Goal: Find specific page/section: Find specific page/section

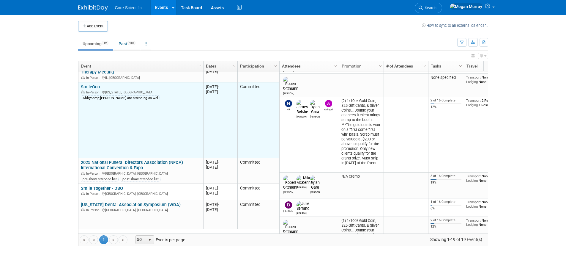
scroll to position [285, 0]
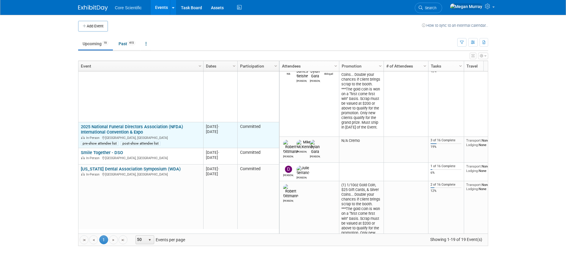
click at [138, 127] on link "2025 National Funeral Directors Association (NFDA) International Convention & E…" at bounding box center [132, 129] width 102 height 11
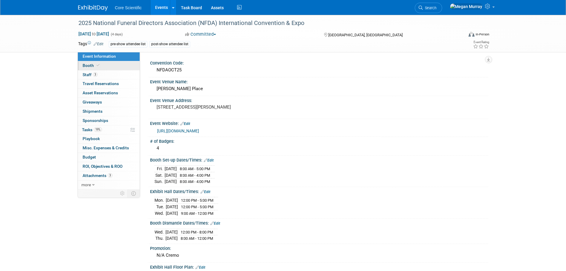
click at [113, 68] on link "Booth" at bounding box center [109, 65] width 62 height 9
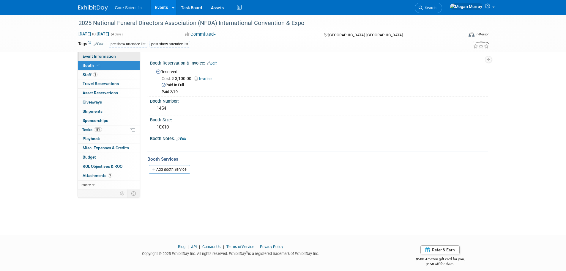
click at [116, 56] on link "Event Information" at bounding box center [109, 56] width 62 height 9
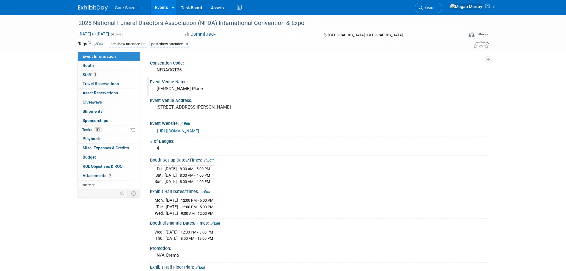
click at [184, 89] on div "[PERSON_NAME] Place" at bounding box center [318, 88] width 329 height 9
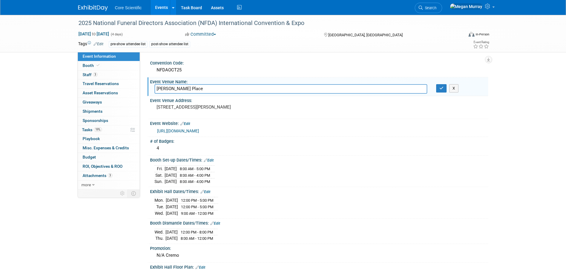
click at [184, 89] on input "[PERSON_NAME] Place" at bounding box center [290, 88] width 273 height 9
